Goal: Task Accomplishment & Management: Manage account settings

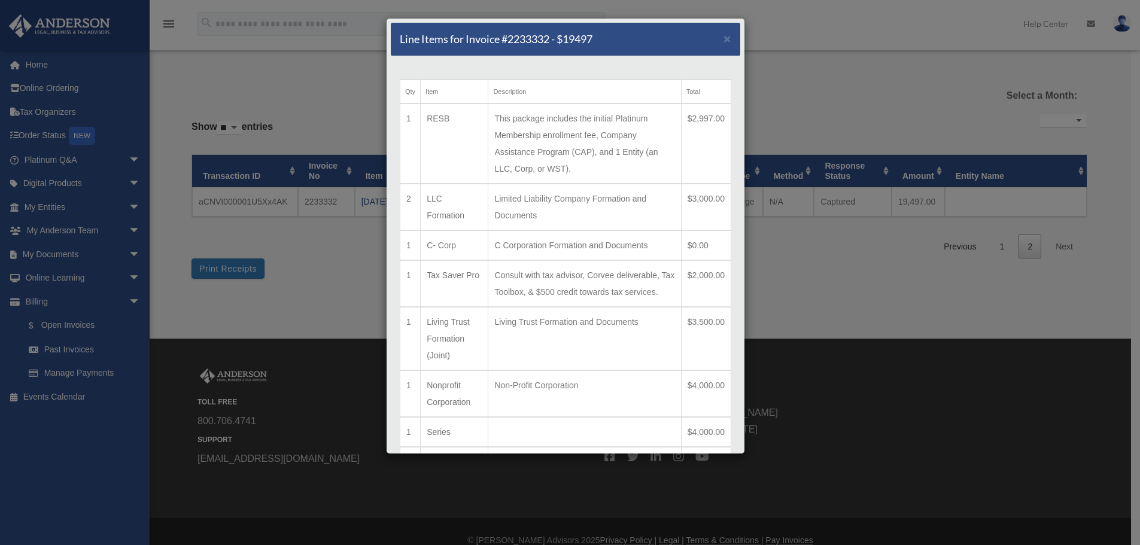
select select
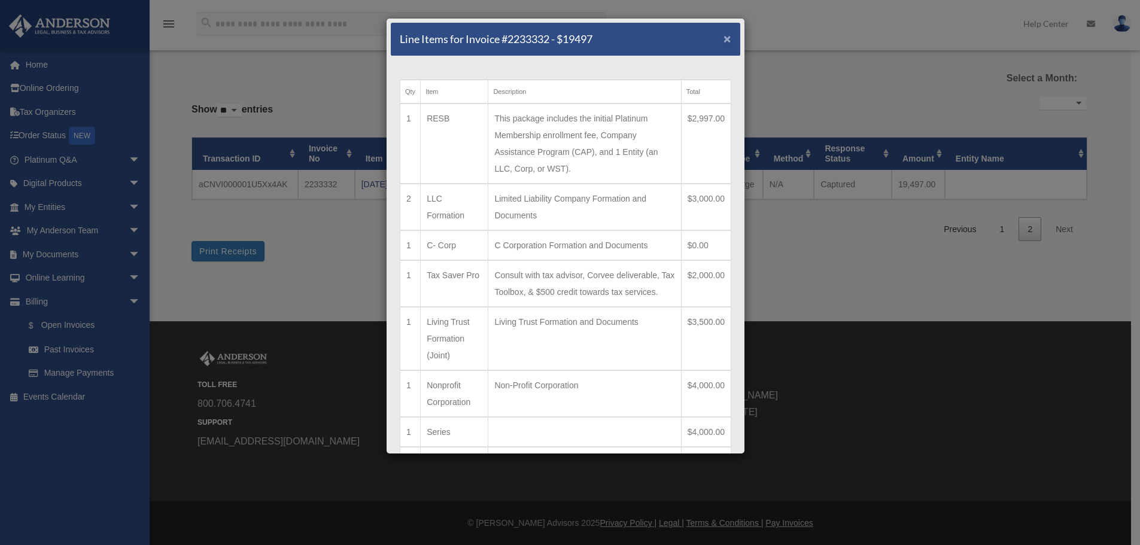
click at [723, 38] on span "×" at bounding box center [727, 39] width 8 height 14
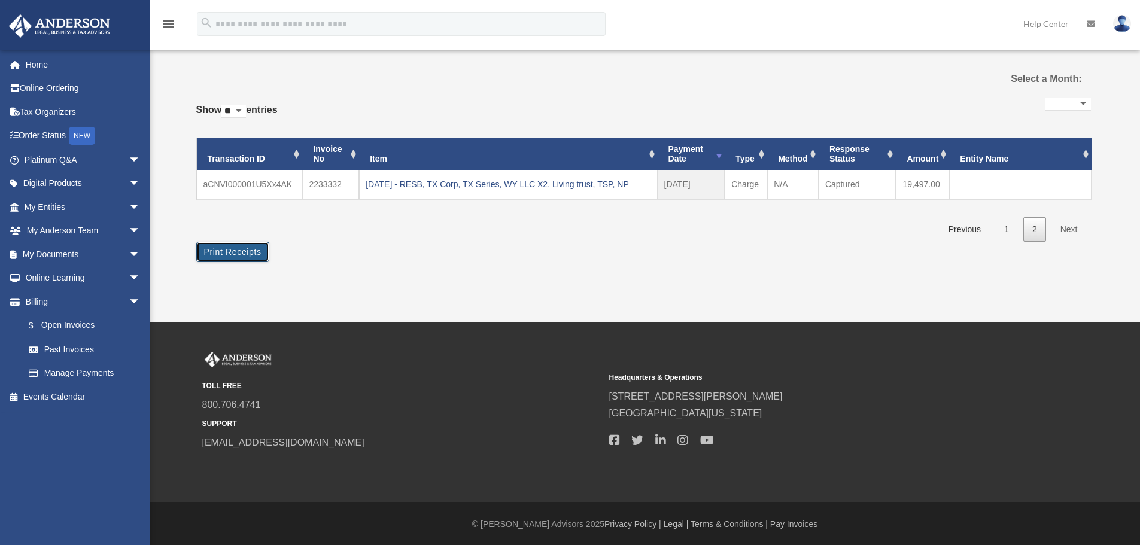
click at [230, 244] on button "Print Receipts" at bounding box center [232, 252] width 73 height 20
click at [91, 369] on link "Manage Payments" at bounding box center [88, 373] width 142 height 24
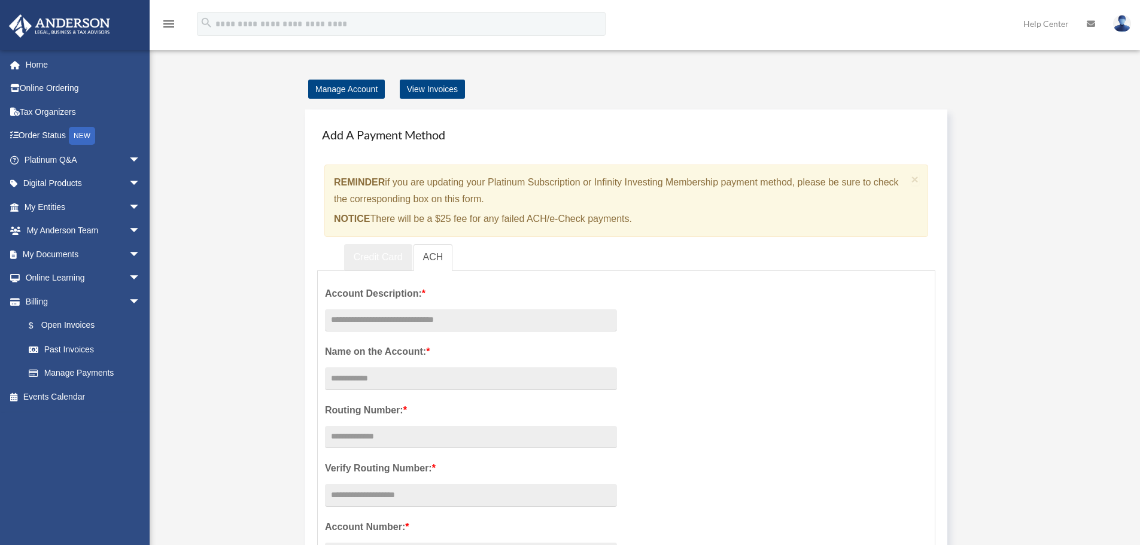
click at [365, 257] on link "Credit Card" at bounding box center [378, 257] width 68 height 27
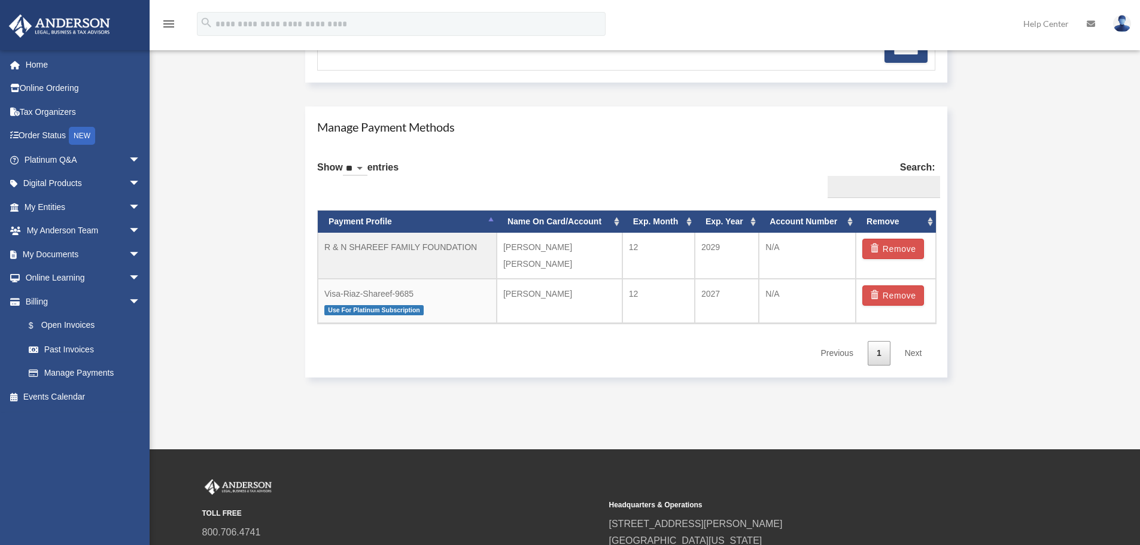
scroll to position [638, 0]
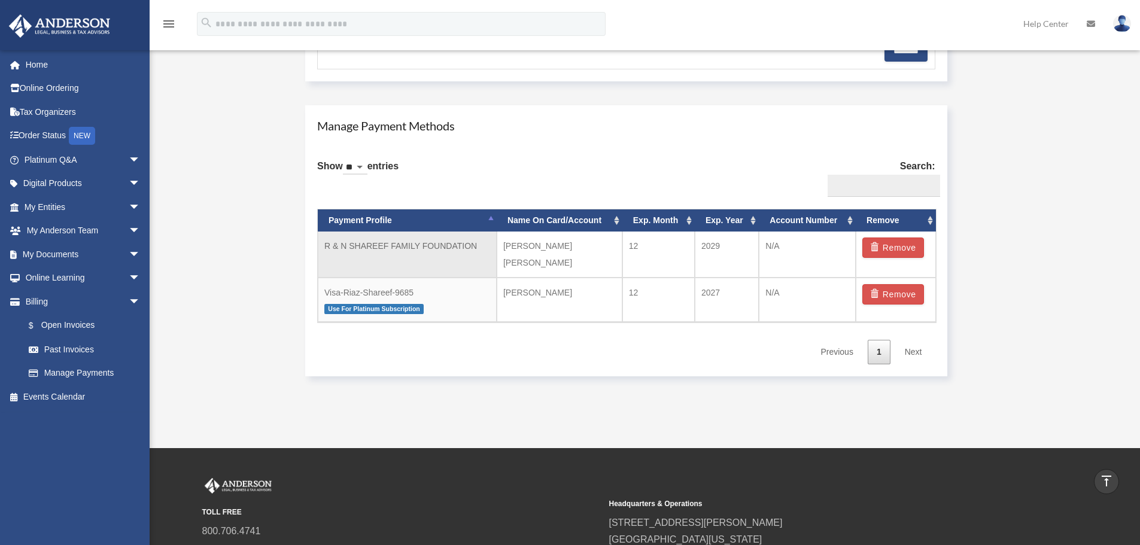
click at [454, 250] on td "R & N SHAREEF FAMILY FOUNDATION" at bounding box center [407, 255] width 179 height 46
copy tr "R & N SHAREEF FAMILY FOUNDATION"
click at [408, 247] on td "R & N SHAREEF FAMILY FOUNDATION" at bounding box center [407, 255] width 179 height 46
